Goal: Information Seeking & Learning: Learn about a topic

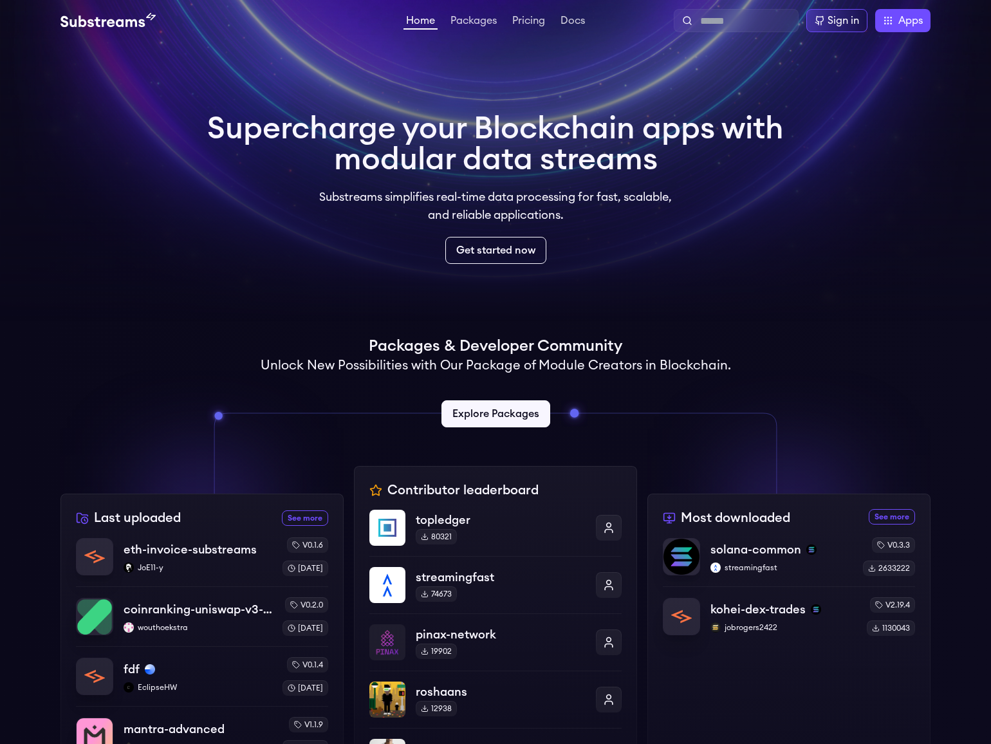
click at [490, 23] on link "Packages" at bounding box center [473, 21] width 51 height 13
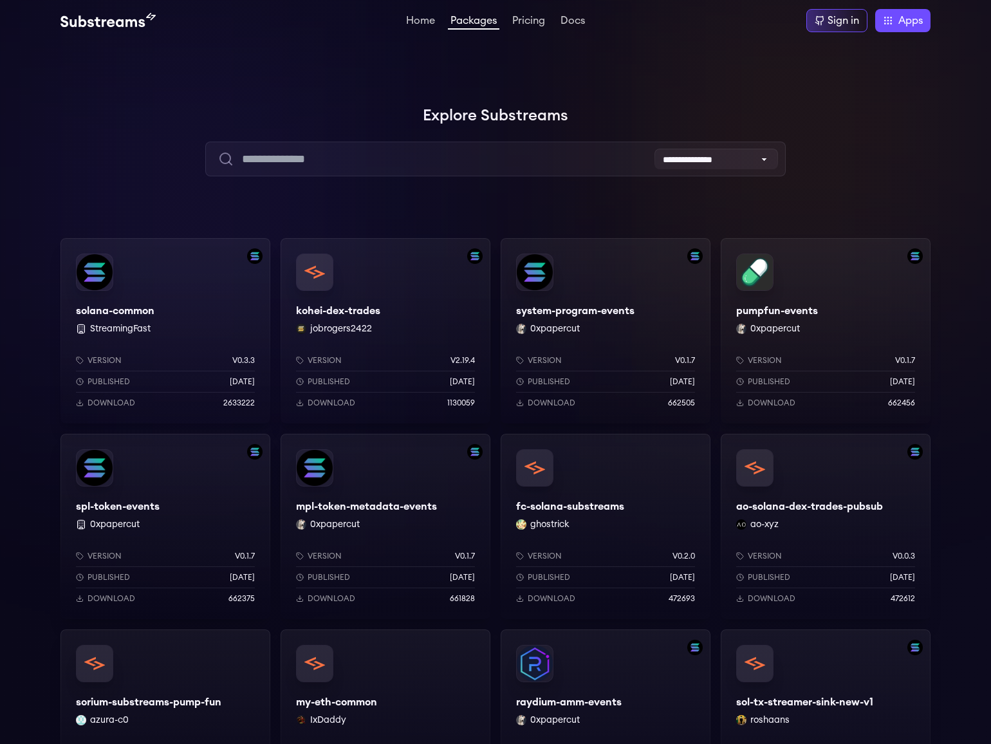
click at [214, 318] on div "solana-common StreamingFast Version v0.3.3 Published [DATE] Download 2633222" at bounding box center [165, 330] width 210 height 185
